Goal: Transaction & Acquisition: Book appointment/travel/reservation

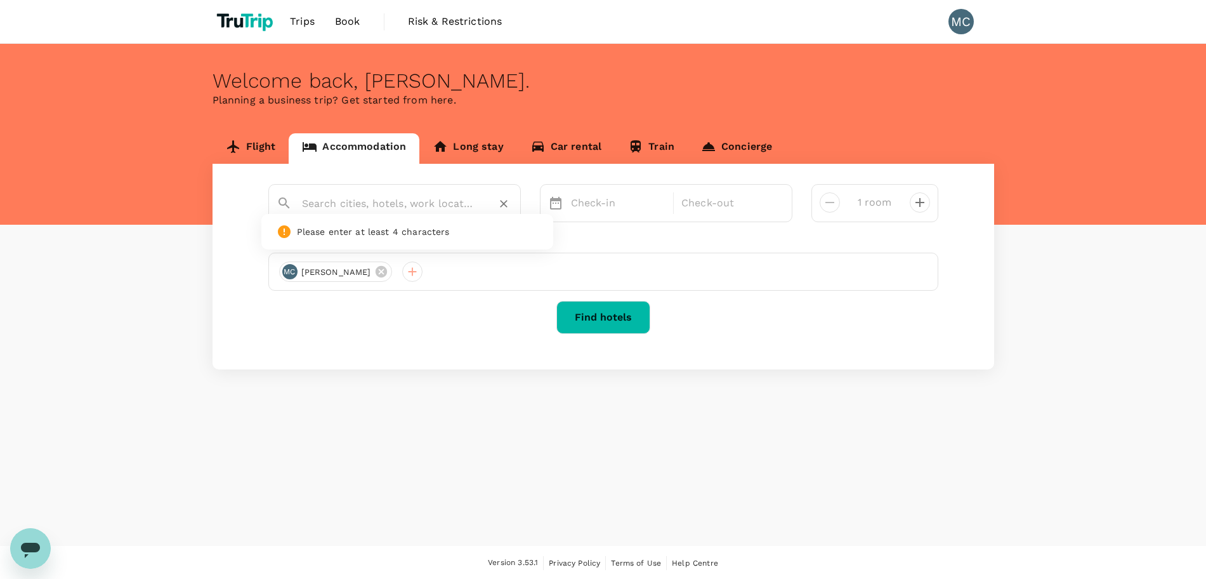
click at [400, 206] on input "text" at bounding box center [389, 204] width 175 height 20
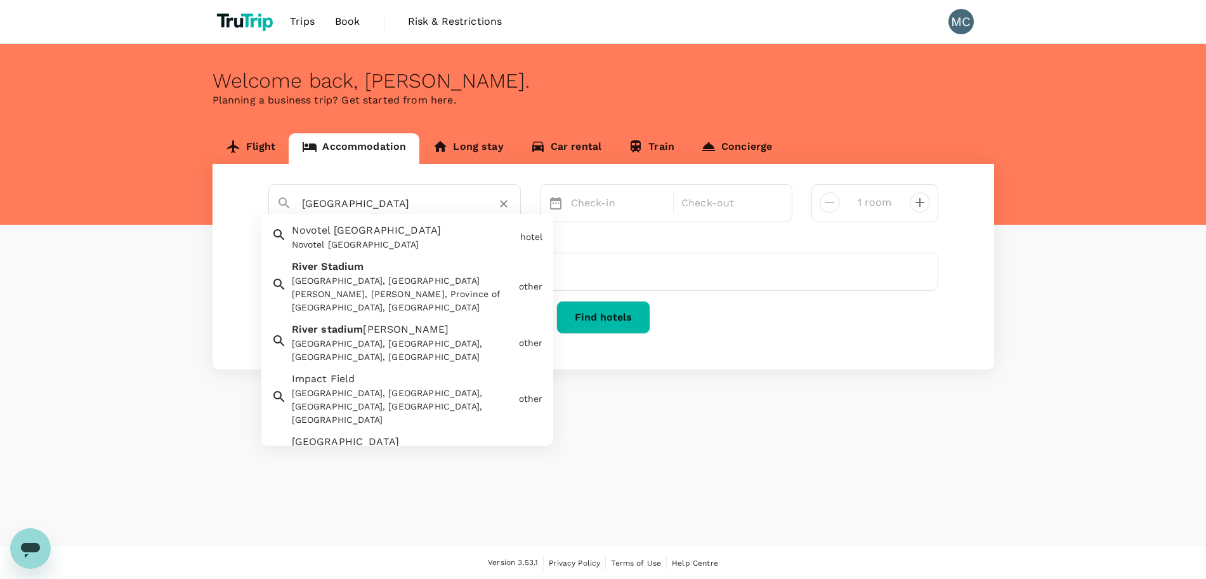
click at [400, 449] on div "Estadio Monumental, Avenida Presidente Figueroa Alcorta, Buenos Aires, Argentina" at bounding box center [403, 469] width 222 height 40
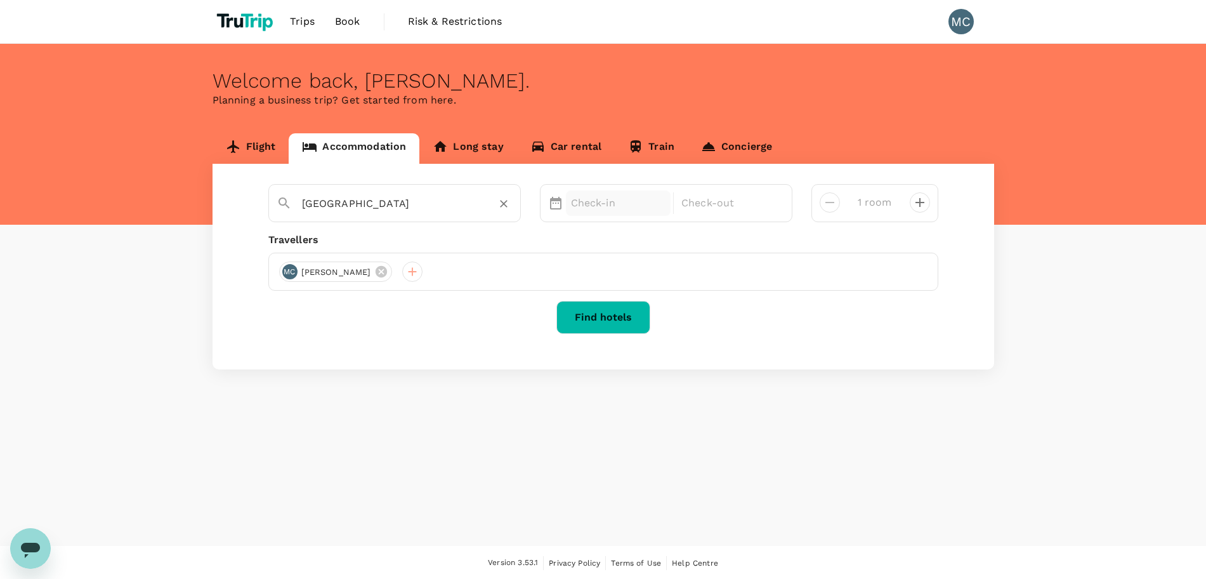
type input "[GEOGRAPHIC_DATA]"
click at [612, 209] on p "Check-in" at bounding box center [618, 202] width 95 height 15
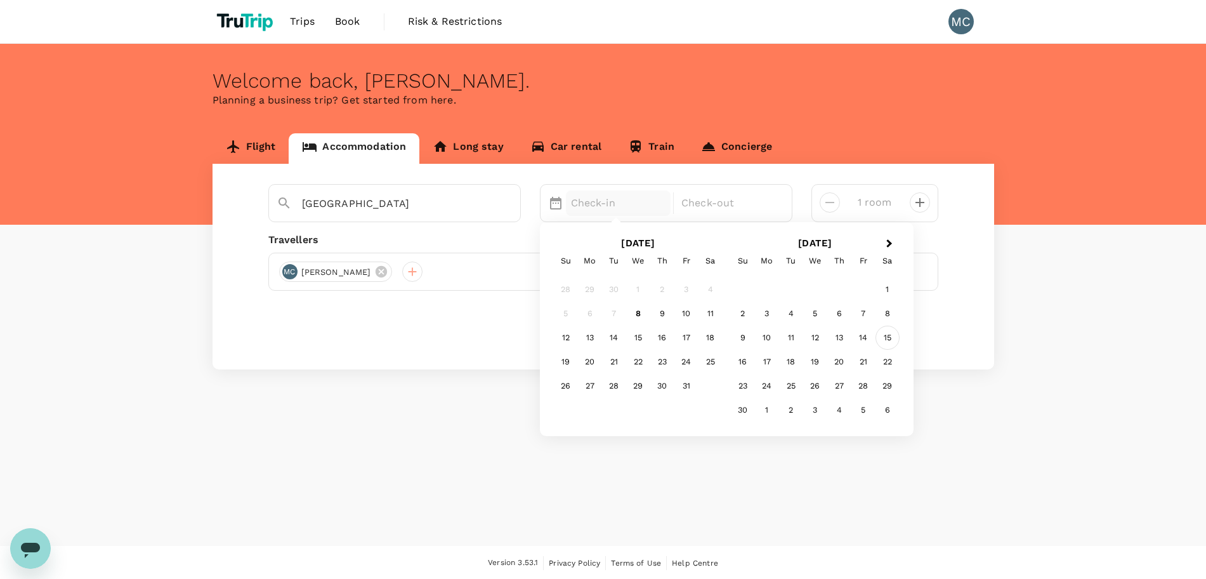
click at [894, 338] on div "15" at bounding box center [888, 338] width 24 height 24
click at [588, 371] on div "17" at bounding box center [590, 362] width 24 height 24
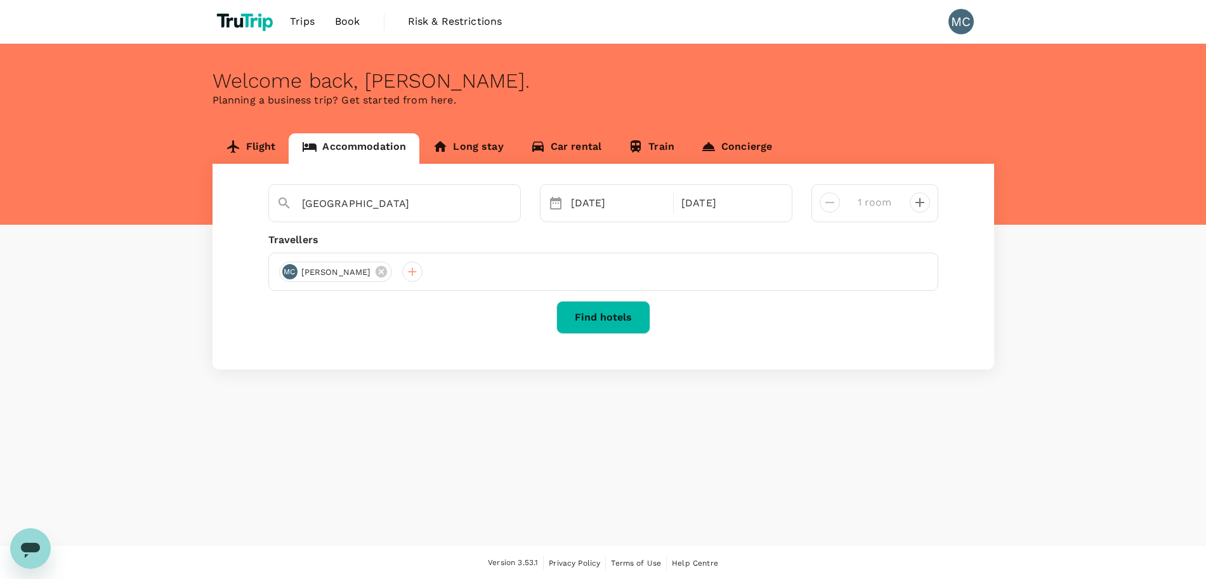
click at [619, 319] on button "Find hotels" at bounding box center [604, 317] width 94 height 33
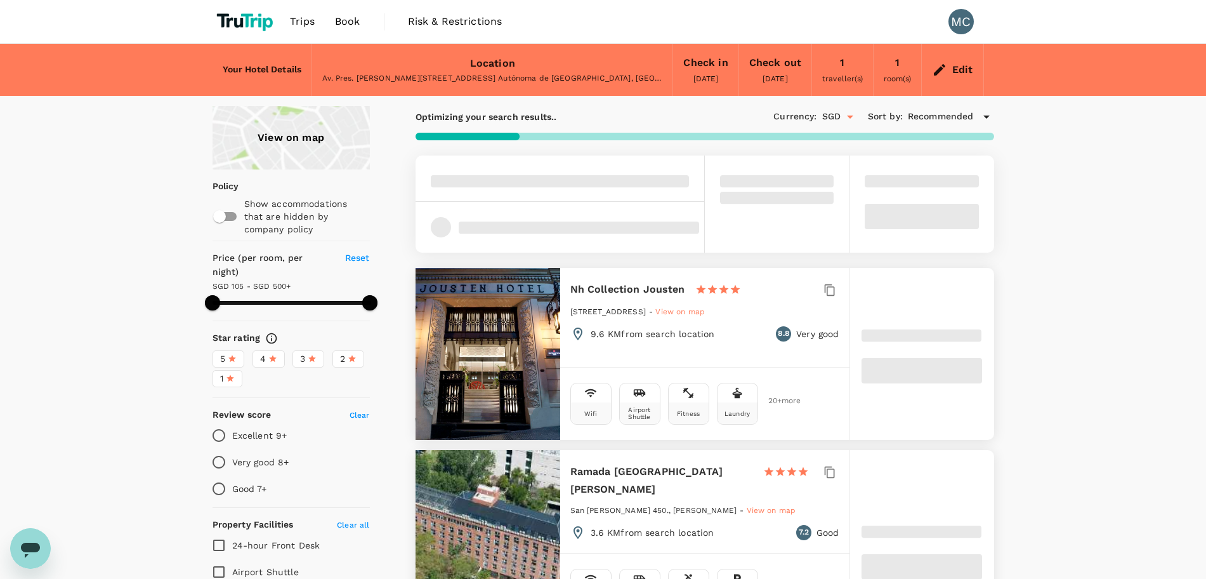
click at [936, 110] on span "Recommended" at bounding box center [941, 117] width 66 height 14
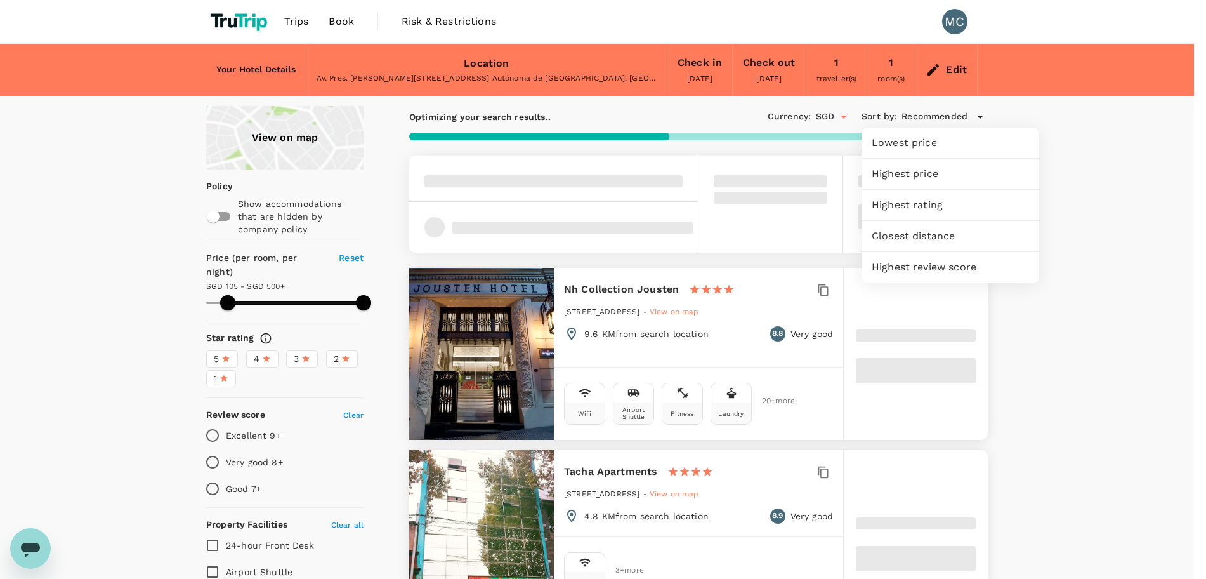
type input "499.96"
type input "41.96"
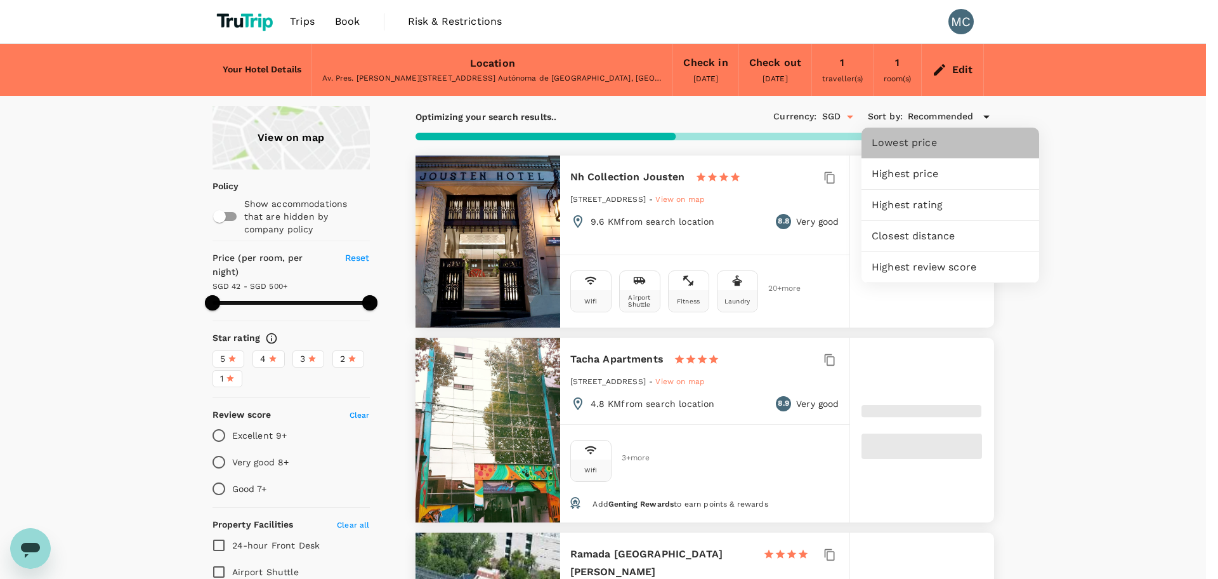
click at [930, 138] on span "Lowest price" at bounding box center [950, 142] width 157 height 15
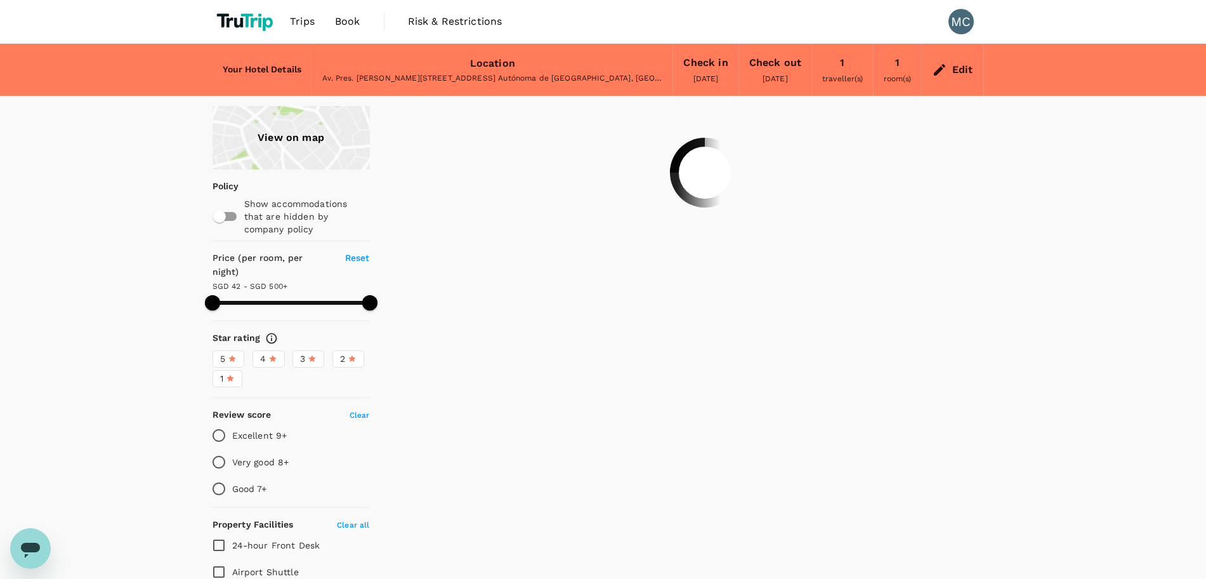
type input "499.21"
type input "15.21"
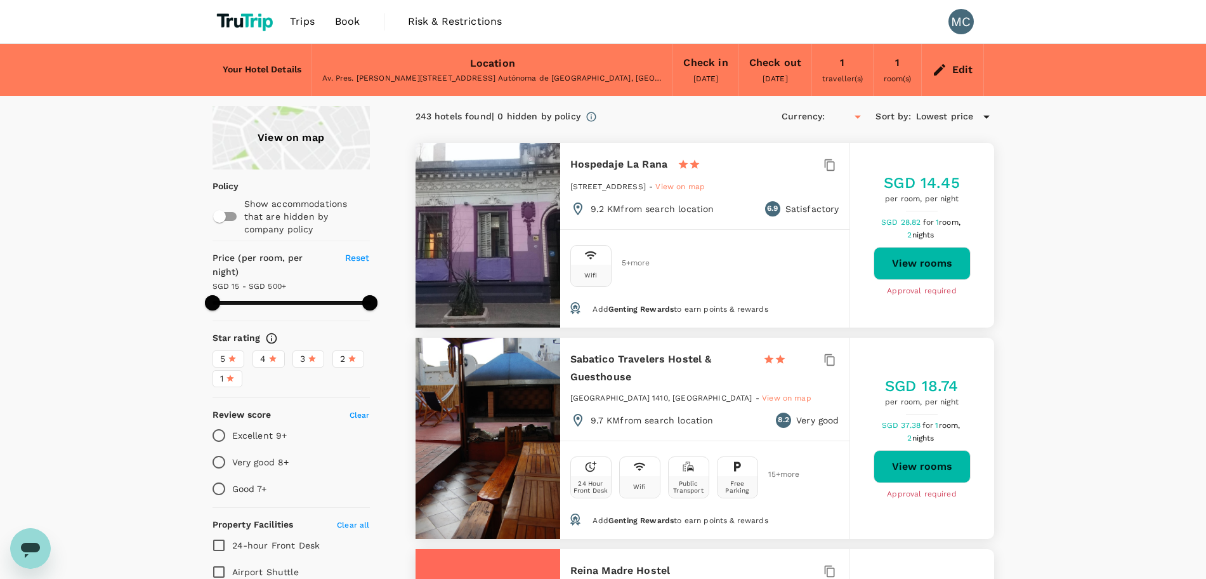
type input "499.21"
click at [854, 121] on icon "Open" at bounding box center [857, 116] width 15 height 15
click at [866, 155] on li "USD $ - United States Dollar" at bounding box center [910, 152] width 159 height 38
type input "USD"
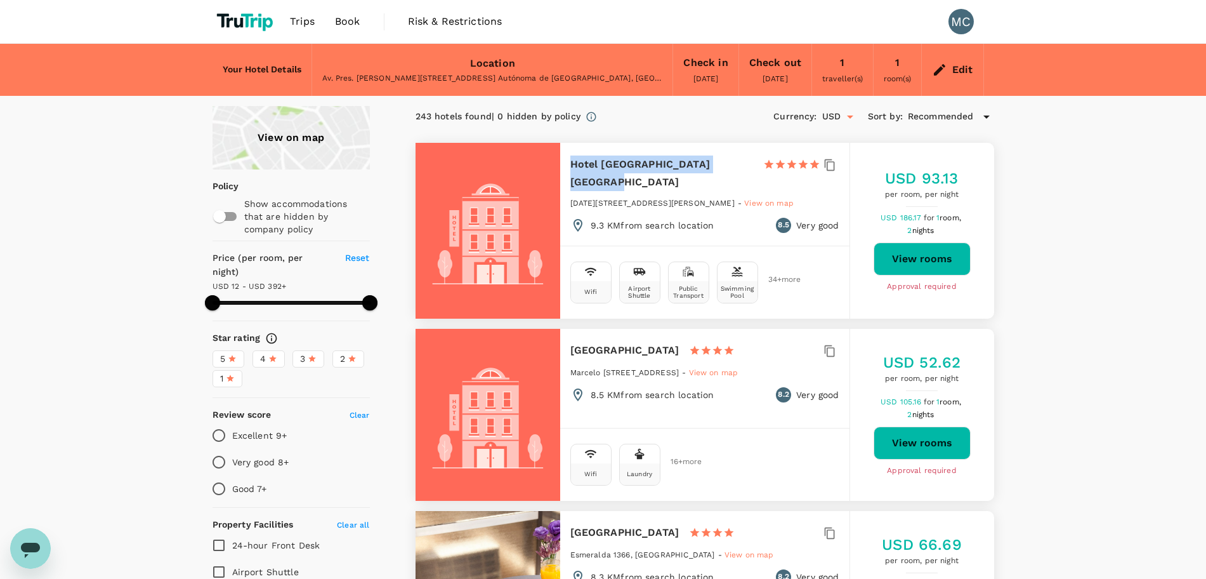
drag, startPoint x: 737, startPoint y: 161, endPoint x: 537, endPoint y: 161, distance: 200.5
click at [537, 161] on div "Hotel Regal Pacific [GEOGRAPHIC_DATA] 1 Star 2 Stars 3 Stars 4 Stars 5 Stars [D…" at bounding box center [705, 231] width 579 height 176
copy div "Hotel [GEOGRAPHIC_DATA] [GEOGRAPHIC_DATA]"
click at [563, 74] on div "Av. Pres. [PERSON_NAME][STREET_ADDRESS] Autónoma de [GEOGRAPHIC_DATA], [GEOGRAP…" at bounding box center [492, 78] width 340 height 13
click at [972, 73] on div "Edit" at bounding box center [963, 70] width 21 height 18
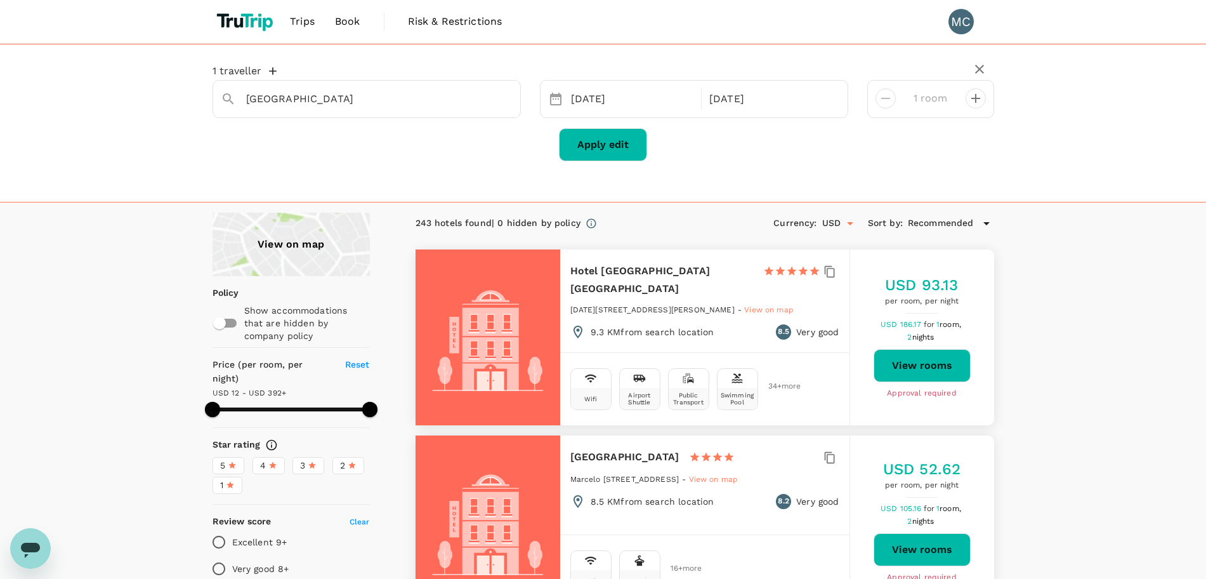
click at [268, 252] on div "View on map" at bounding box center [291, 244] width 157 height 63
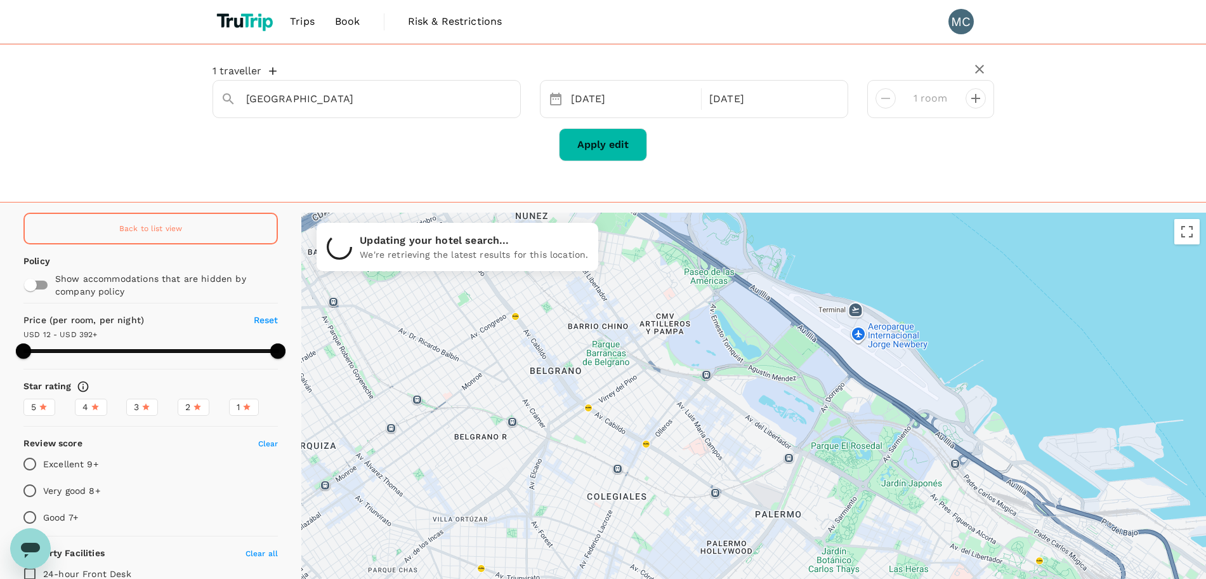
drag, startPoint x: 582, startPoint y: 335, endPoint x: 1039, endPoint y: 611, distance: 534.4
click at [1039, 578] on html "Trips Book Risk & Restrictions MC 1 traveller [GEOGRAPHIC_DATA] [DATE] [DATE] r…" at bounding box center [603, 359] width 1206 height 719
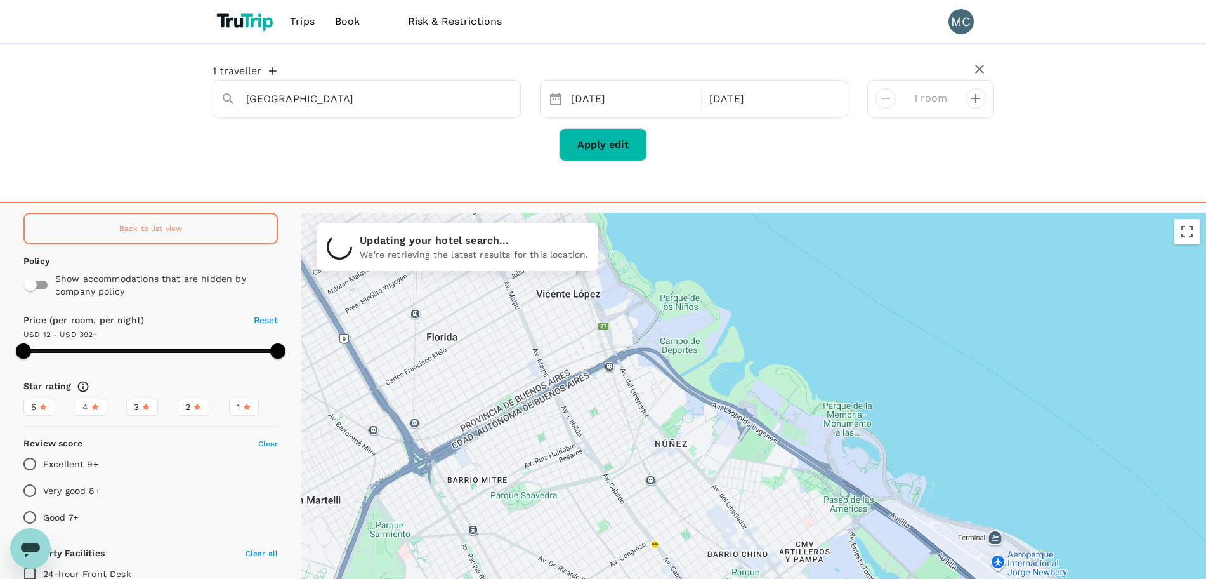
drag, startPoint x: 639, startPoint y: 291, endPoint x: 777, endPoint y: 520, distance: 266.7
click at [777, 520] on div at bounding box center [753, 439] width 905 height 452
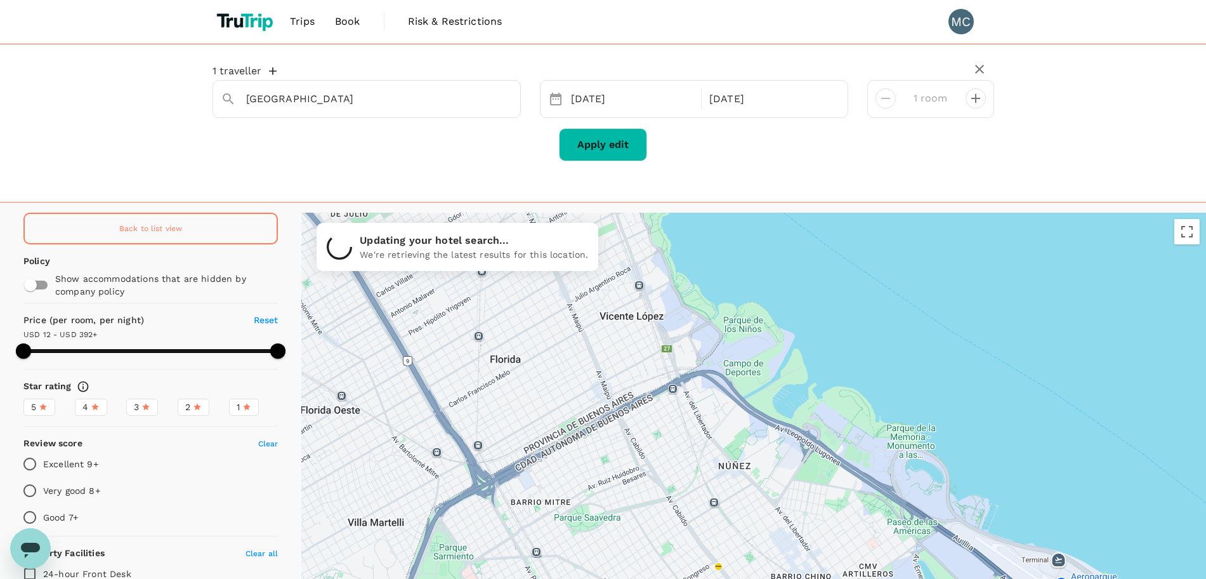
drag, startPoint x: 570, startPoint y: 352, endPoint x: 627, endPoint y: 353, distance: 57.1
click at [627, 353] on div at bounding box center [753, 439] width 905 height 452
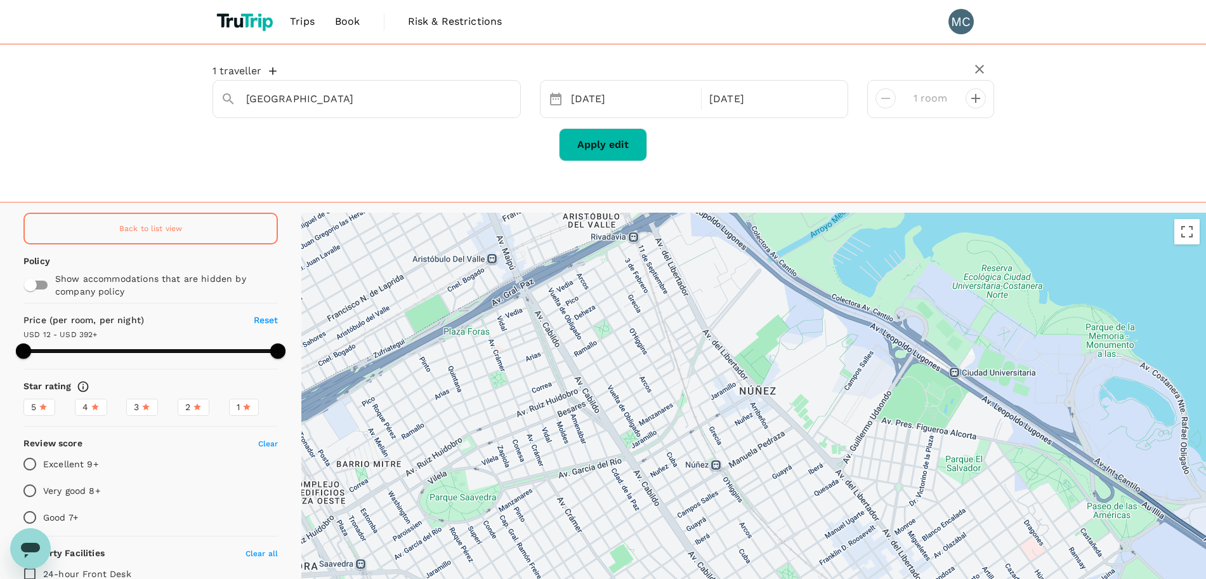
drag, startPoint x: 755, startPoint y: 461, endPoint x: 770, endPoint y: 353, distance: 109.6
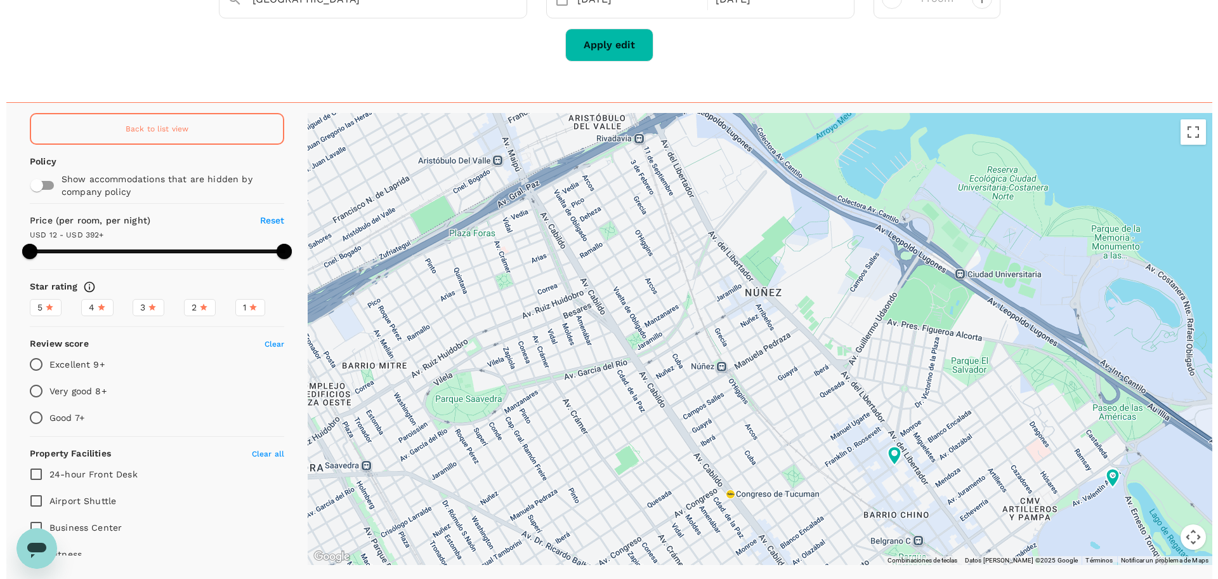
scroll to position [140, 0]
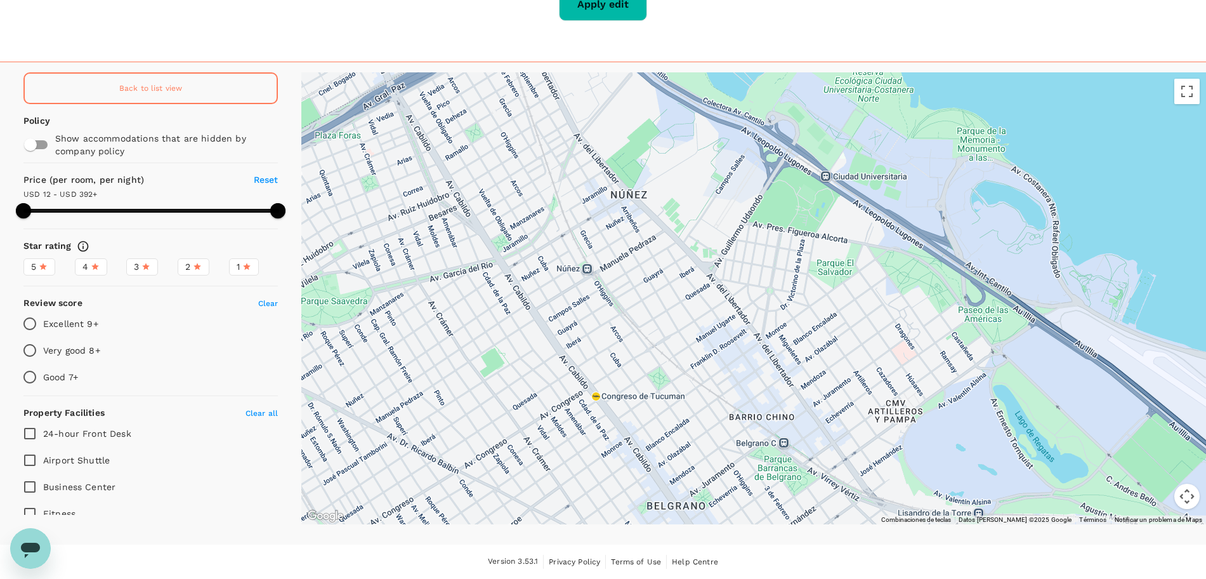
drag, startPoint x: 706, startPoint y: 278, endPoint x: 571, endPoint y: 221, distance: 146.2
click at [571, 221] on div at bounding box center [753, 298] width 905 height 452
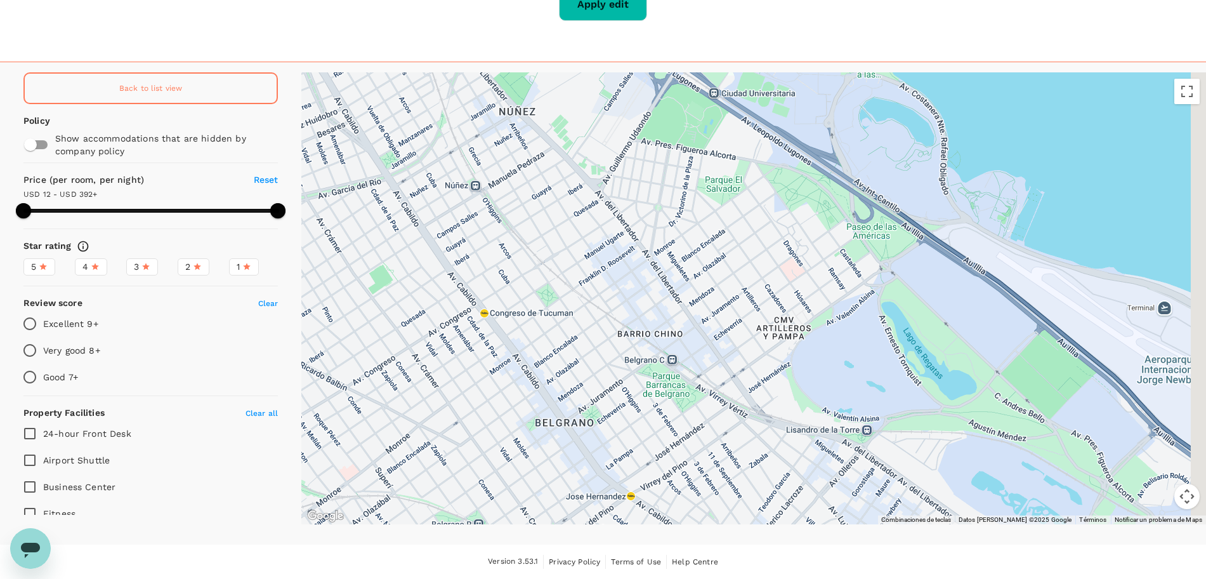
drag, startPoint x: 885, startPoint y: 372, endPoint x: 740, endPoint y: 245, distance: 192.9
click at [740, 245] on div at bounding box center [1127, 485] width 975 height 548
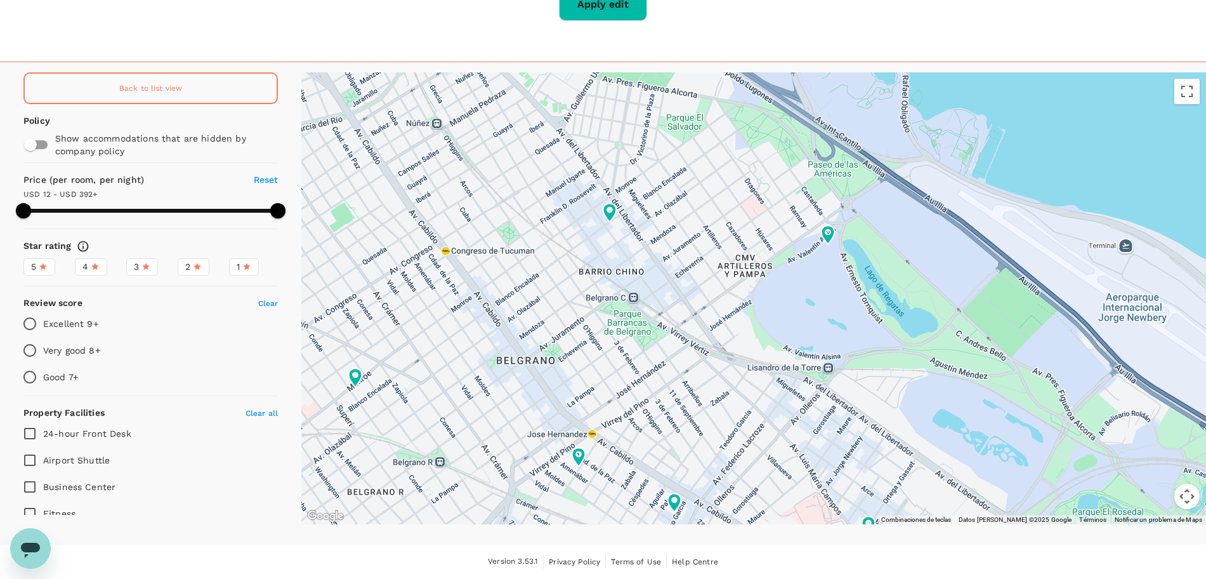
type input "499.21"
